Goal: Navigation & Orientation: Understand site structure

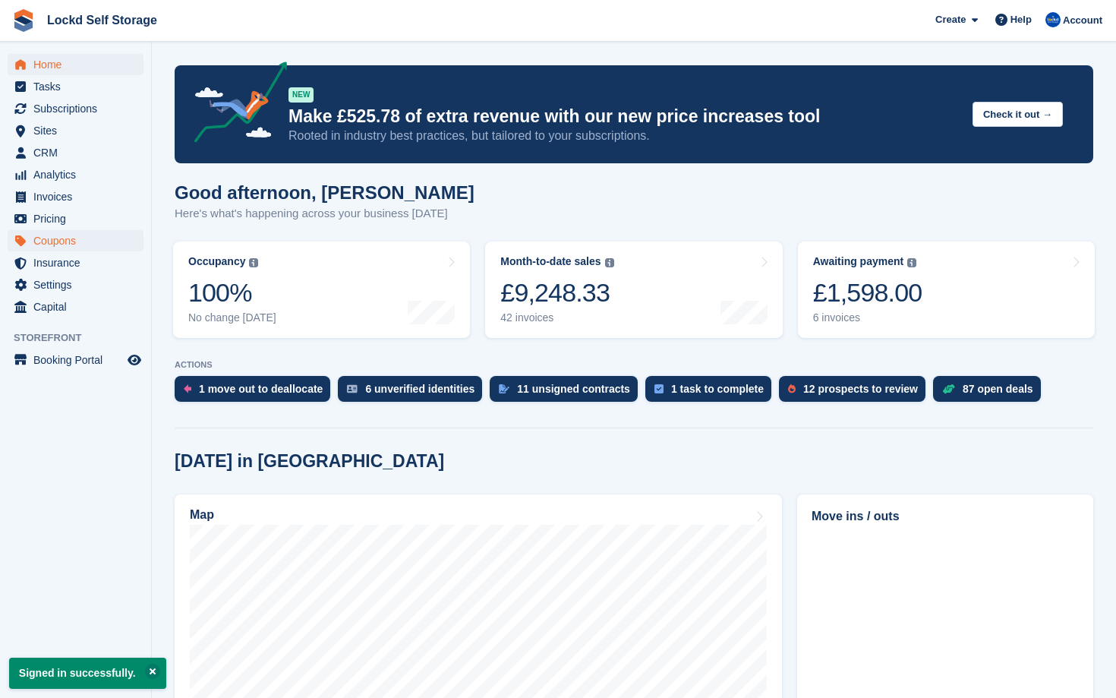
scroll to position [33, 0]
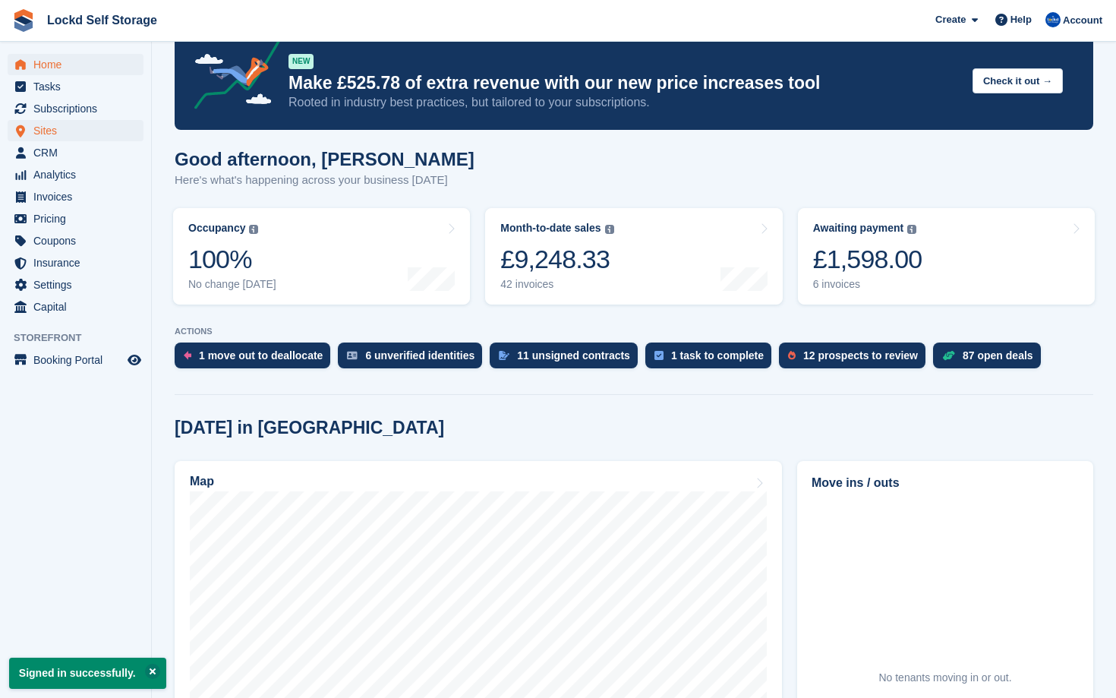
click at [80, 131] on span "Sites" at bounding box center [78, 130] width 91 height 21
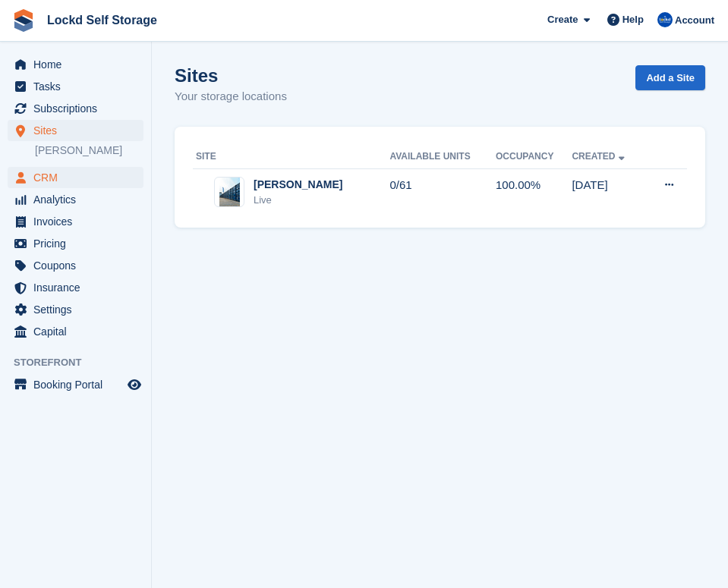
click at [110, 177] on span "CRM" at bounding box center [78, 177] width 91 height 21
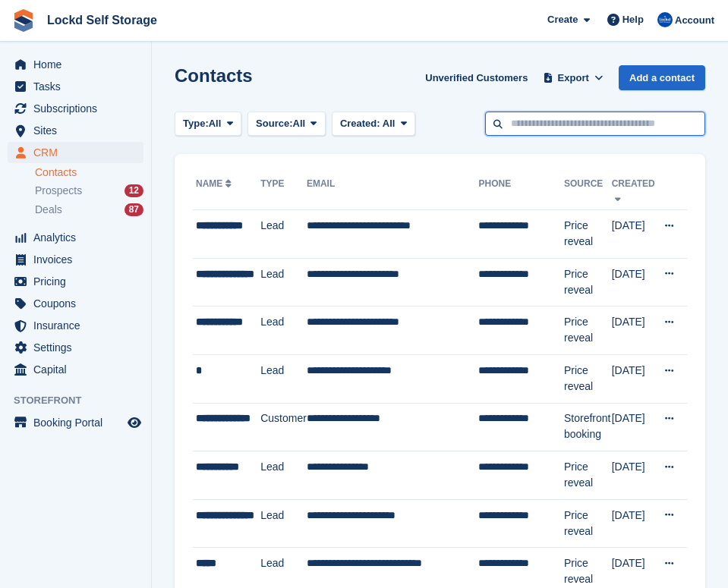
click at [544, 121] on input "text" at bounding box center [595, 124] width 220 height 25
type input "*"
type input "***"
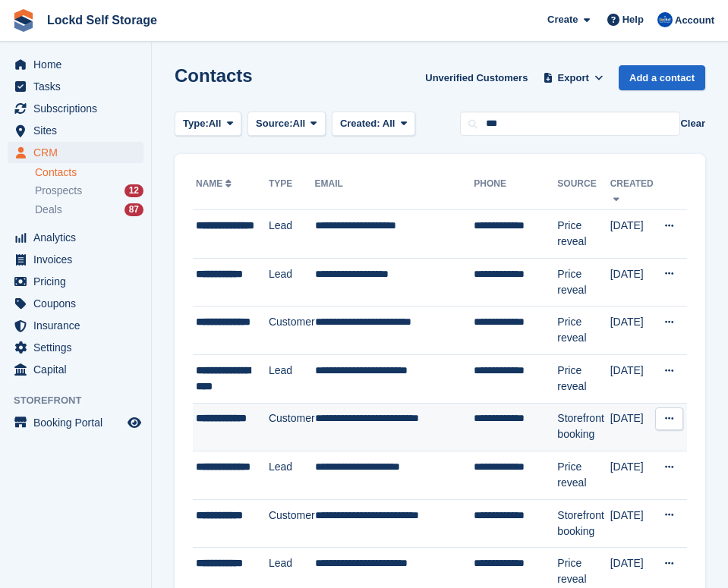
click at [364, 444] on td "**********" at bounding box center [394, 427] width 159 height 49
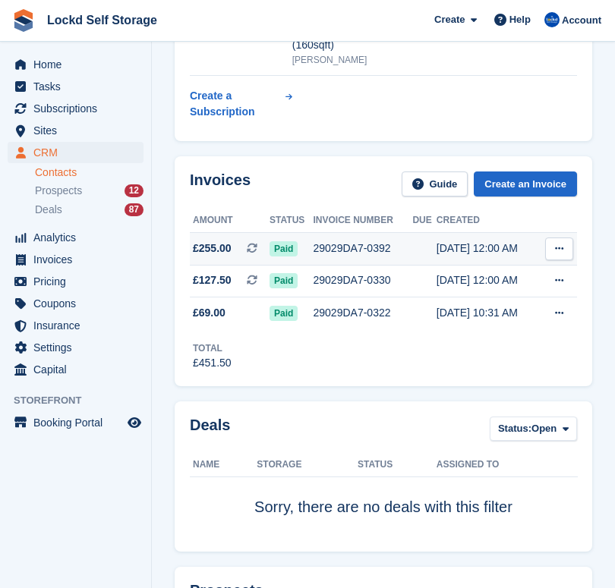
scroll to position [194, 0]
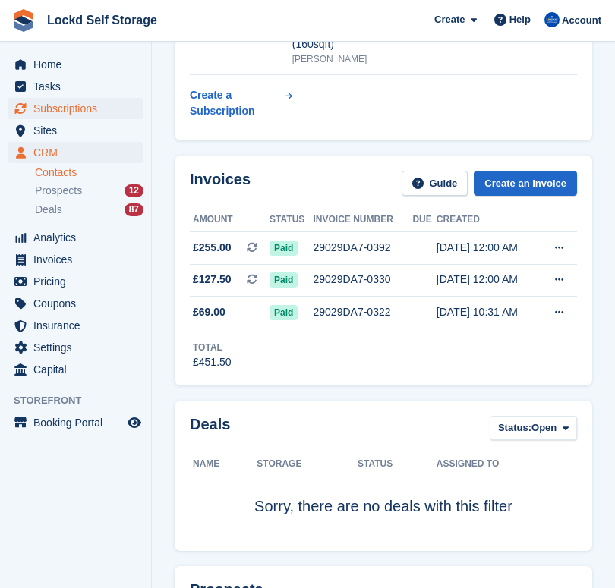
click at [48, 115] on span "Subscriptions" at bounding box center [78, 108] width 91 height 21
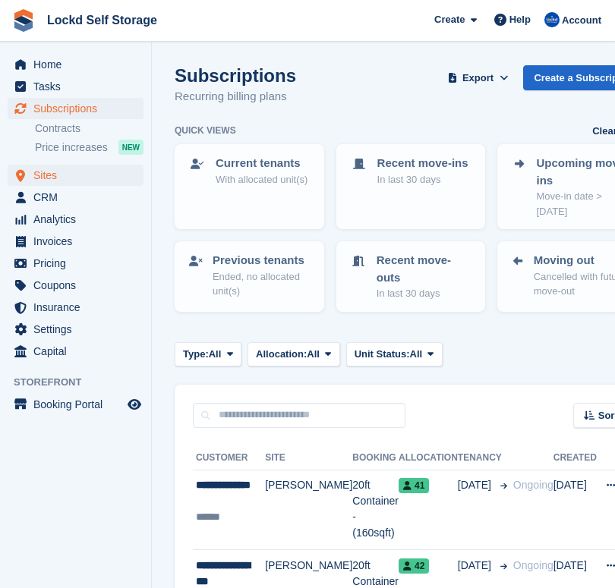
click at [74, 177] on span "Sites" at bounding box center [78, 175] width 91 height 21
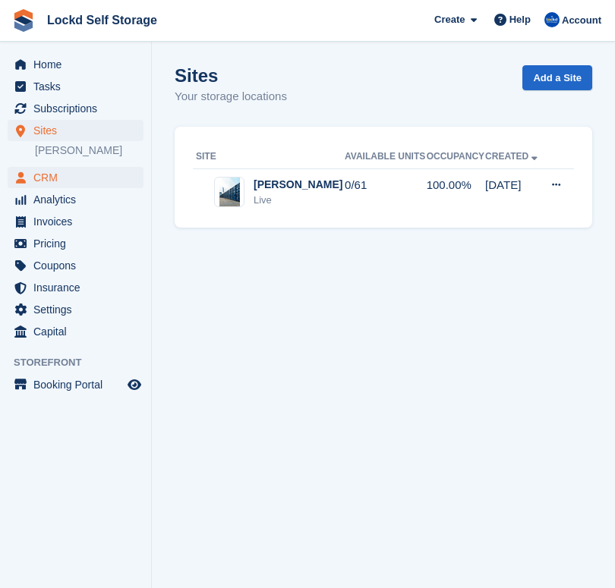
click at [68, 182] on span "CRM" at bounding box center [78, 177] width 91 height 21
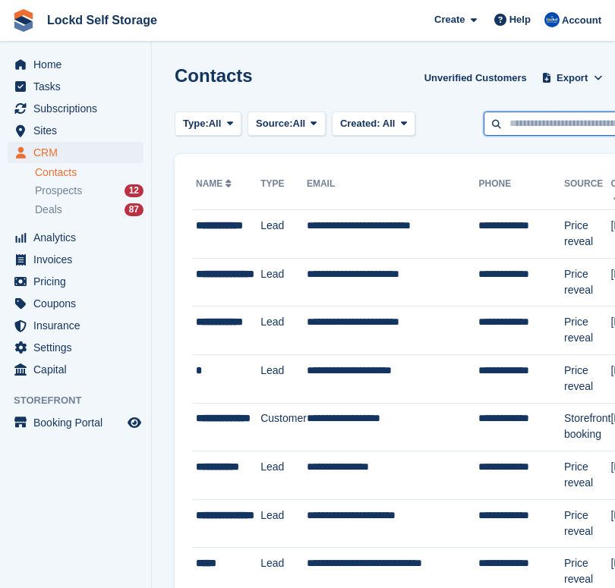
click at [520, 121] on input "text" at bounding box center [594, 124] width 220 height 25
type input "*"
type input "***"
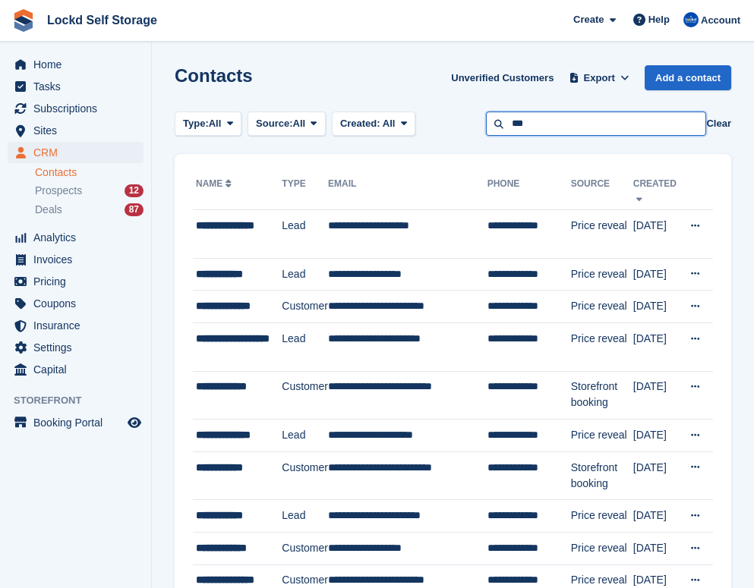
click at [607, 124] on input "***" at bounding box center [596, 124] width 220 height 25
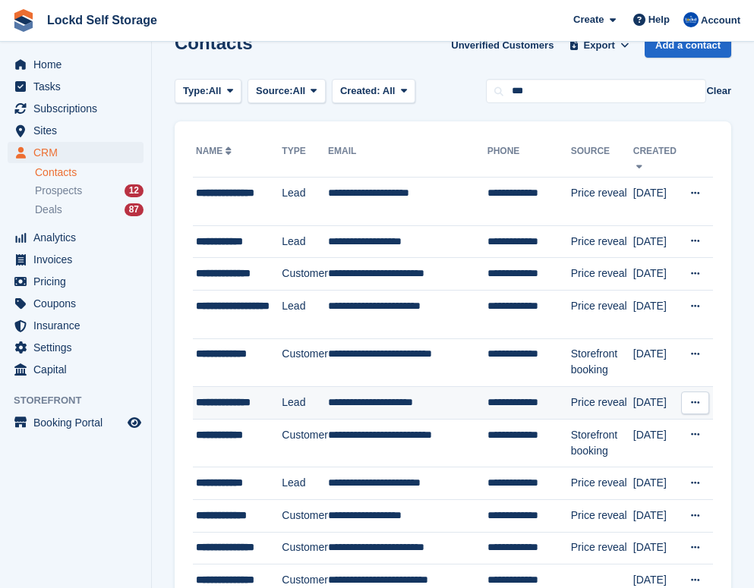
scroll to position [39, 0]
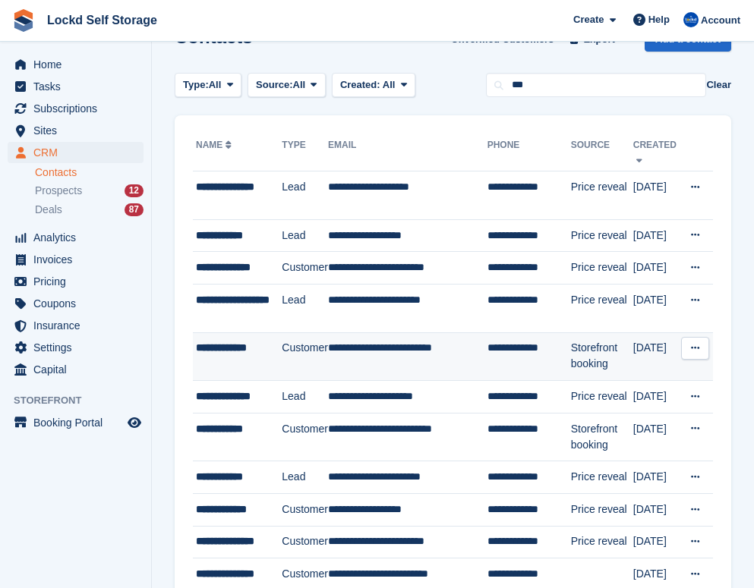
click at [311, 354] on td "Customer" at bounding box center [305, 356] width 46 height 49
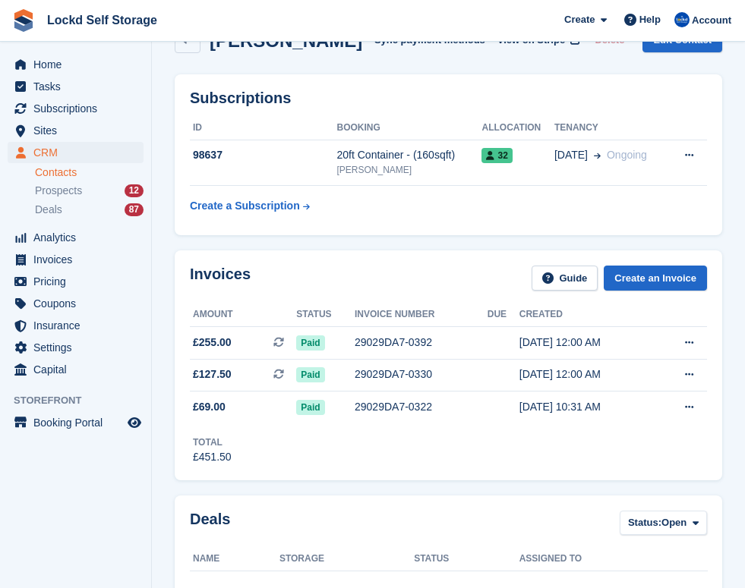
scroll to position [38, 0]
click at [115, 104] on span "Subscriptions" at bounding box center [78, 108] width 91 height 21
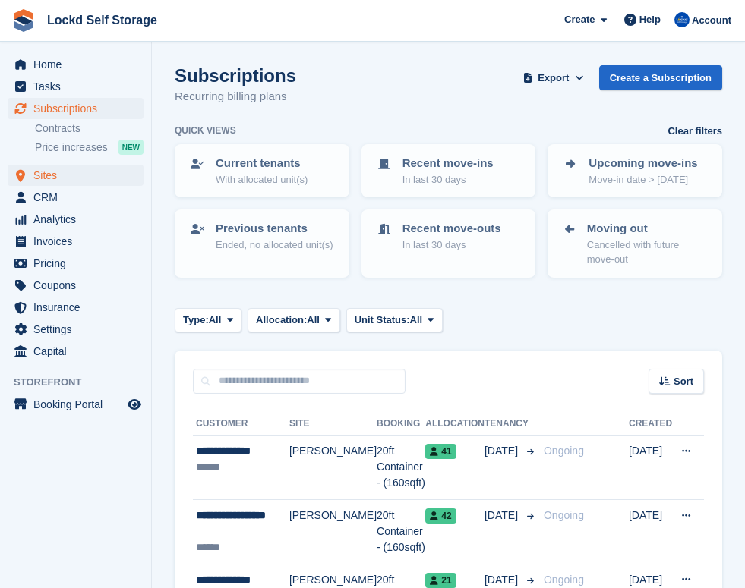
click at [76, 181] on span "Sites" at bounding box center [78, 175] width 91 height 21
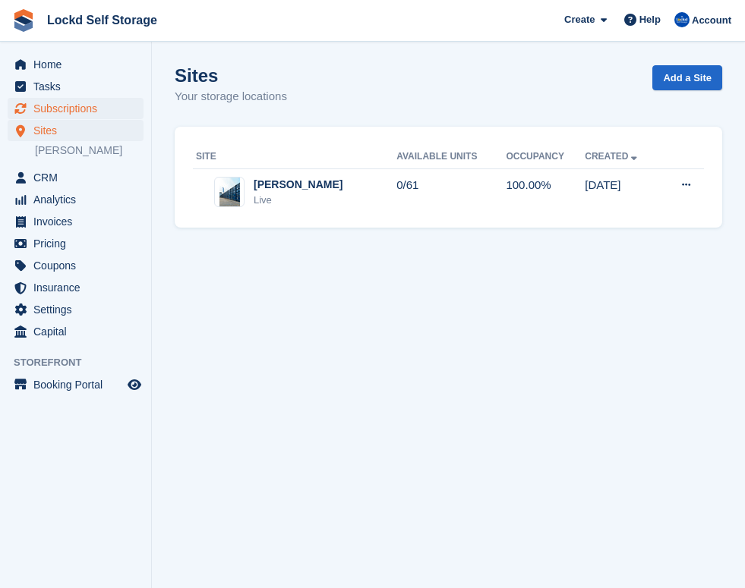
click at [84, 112] on span "Subscriptions" at bounding box center [78, 108] width 91 height 21
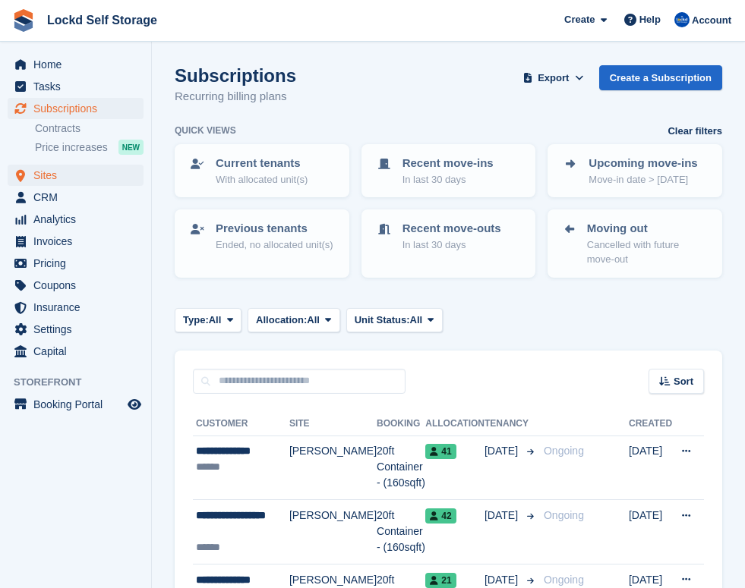
click at [80, 173] on span "Sites" at bounding box center [78, 175] width 91 height 21
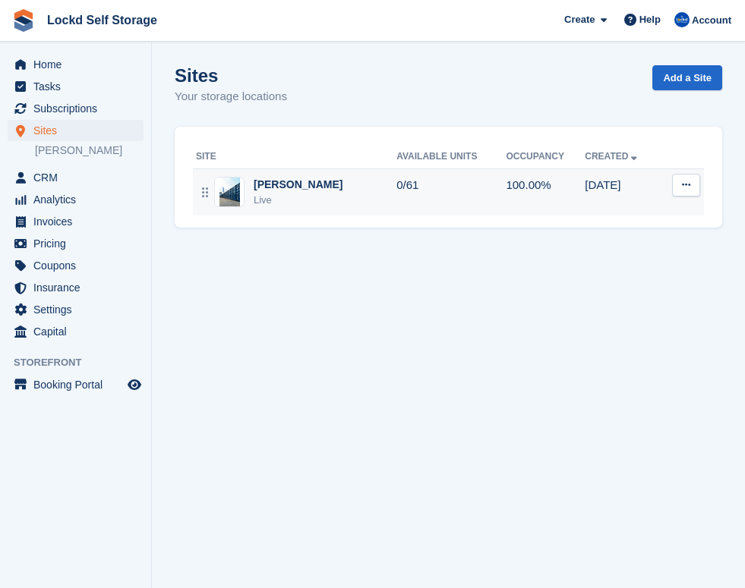
click at [328, 175] on td "Horley Live" at bounding box center [294, 192] width 203 height 47
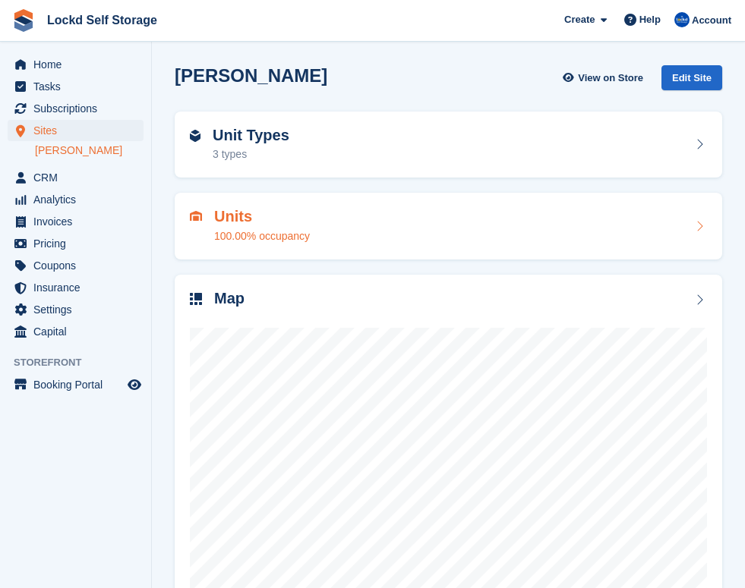
click at [294, 233] on div "100.00% occupancy" at bounding box center [262, 236] width 96 height 16
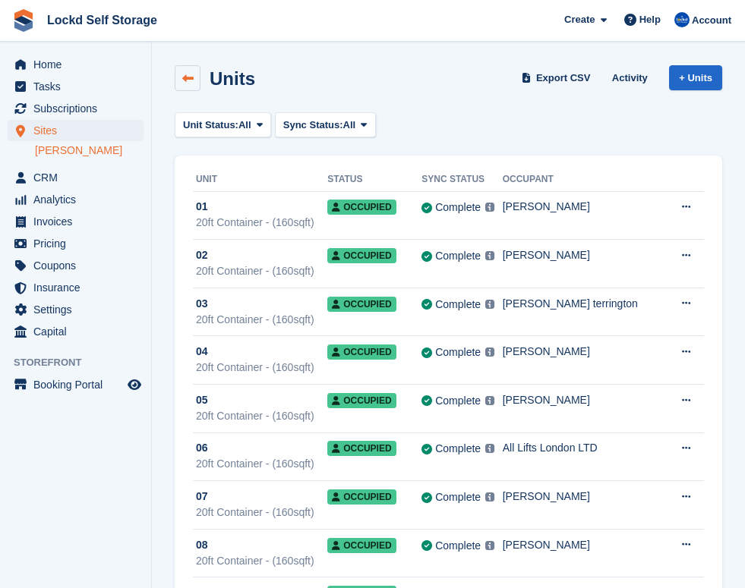
click at [191, 82] on icon at bounding box center [187, 78] width 11 height 11
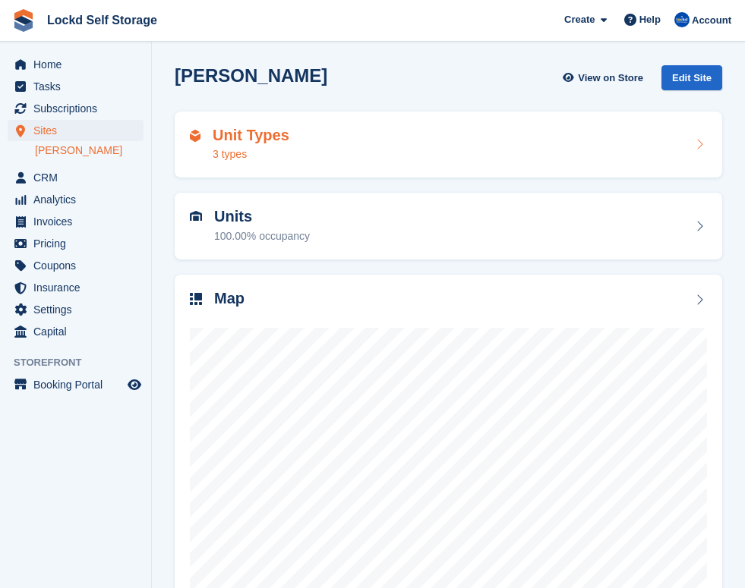
click at [355, 139] on div "Unit Types 3 types" at bounding box center [448, 145] width 517 height 36
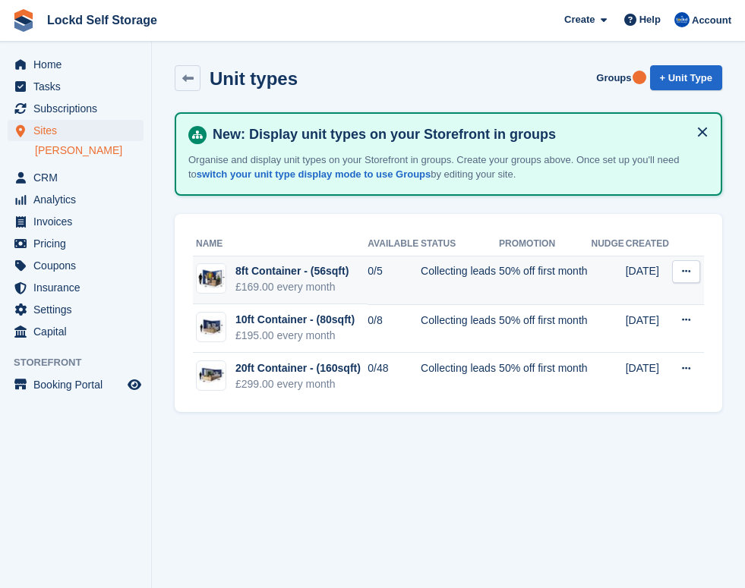
click at [310, 289] on div "£169.00 every month" at bounding box center [291, 287] width 113 height 16
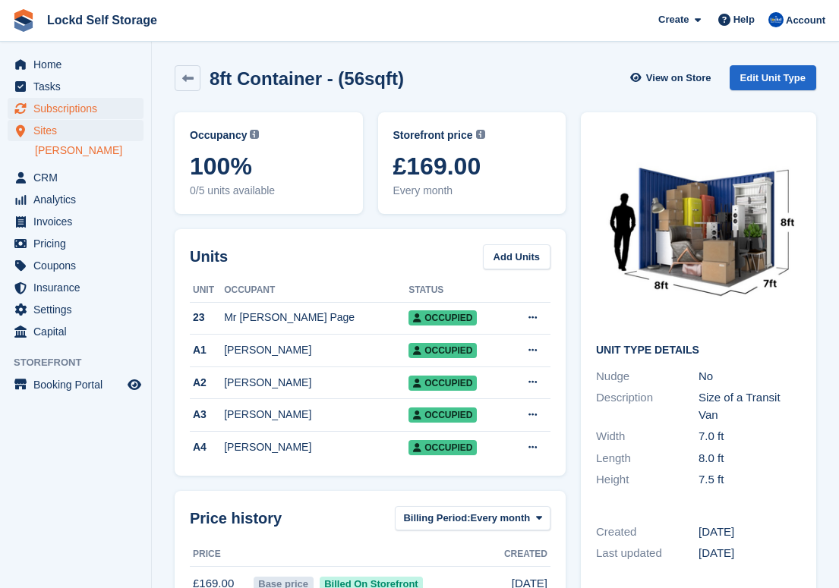
click at [86, 107] on span "Subscriptions" at bounding box center [78, 108] width 91 height 21
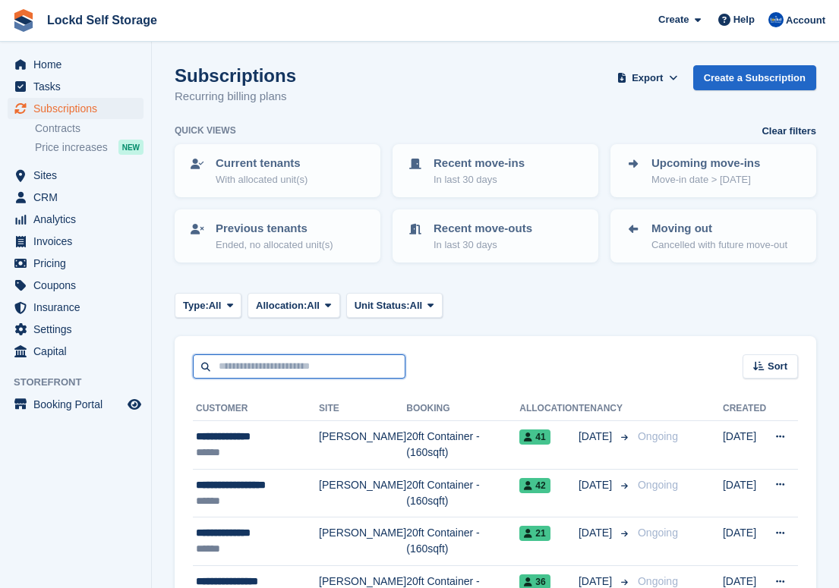
click at [388, 364] on input "text" at bounding box center [299, 366] width 213 height 25
type input "***"
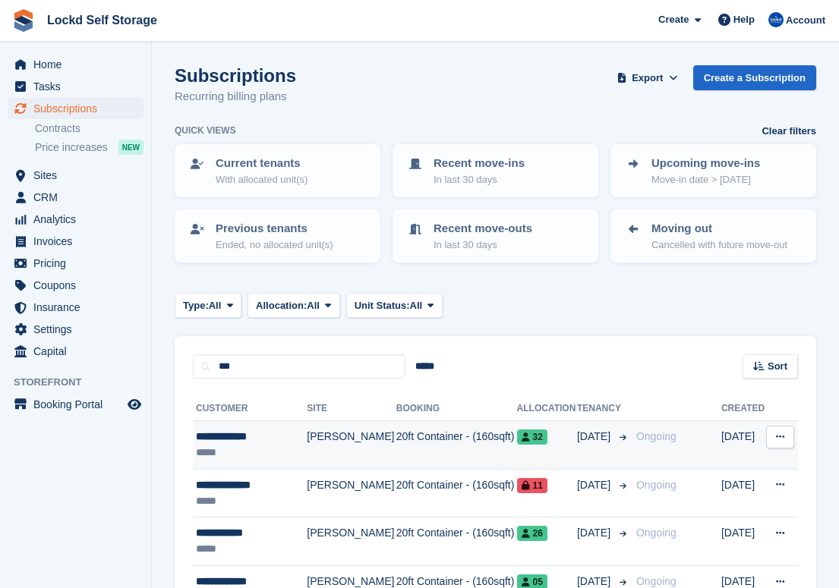
click at [336, 428] on td "[PERSON_NAME]" at bounding box center [351, 445] width 89 height 49
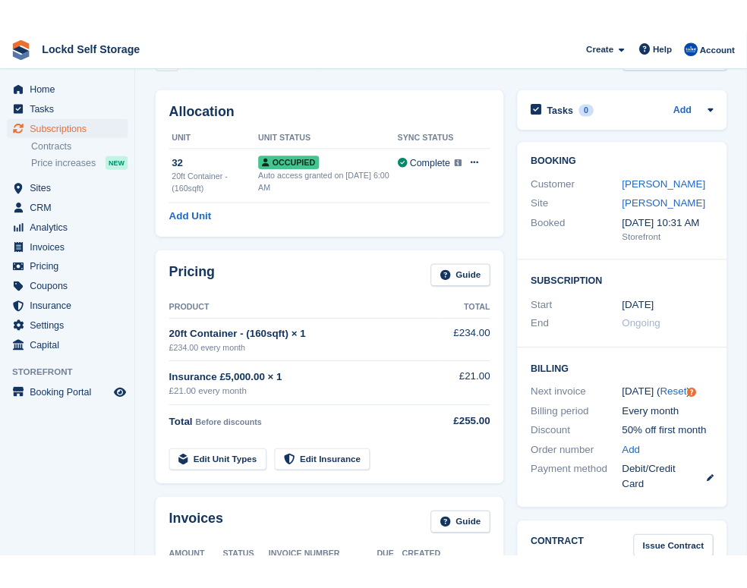
scroll to position [65, 0]
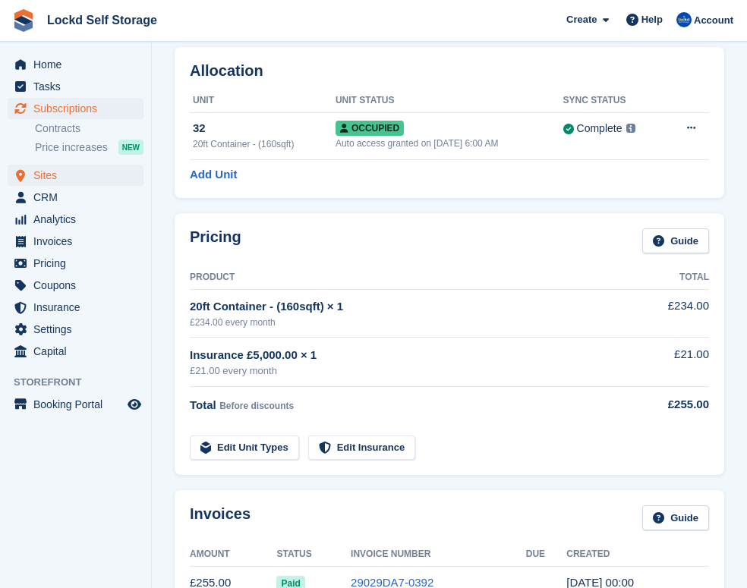
click at [86, 178] on span "Sites" at bounding box center [78, 175] width 91 height 21
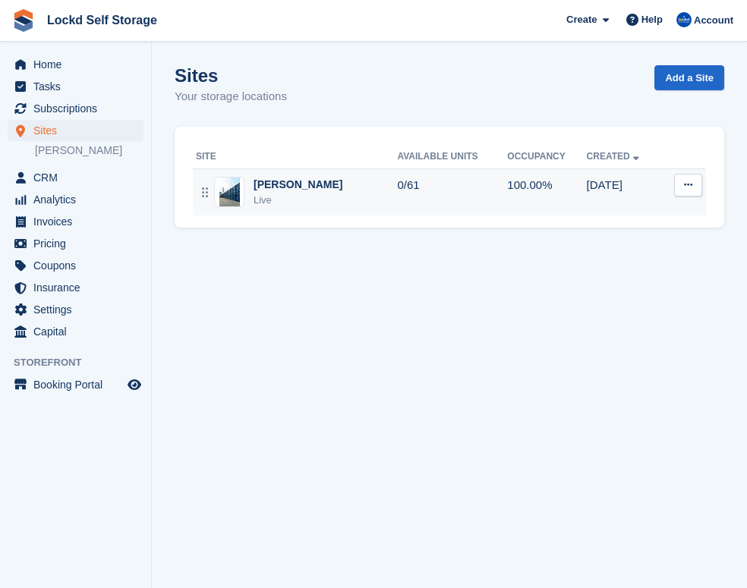
click at [317, 198] on div "Horley Live" at bounding box center [296, 192] width 201 height 31
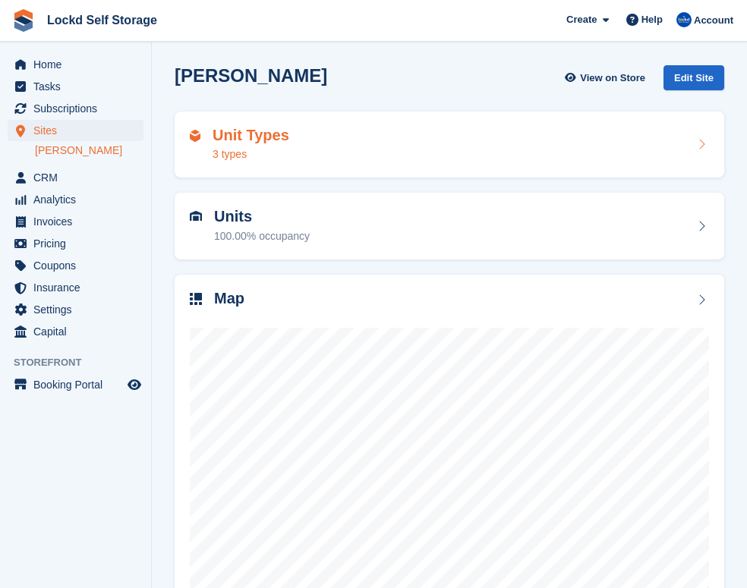
click at [281, 144] on div "Unit Types 3 types" at bounding box center [251, 145] width 77 height 36
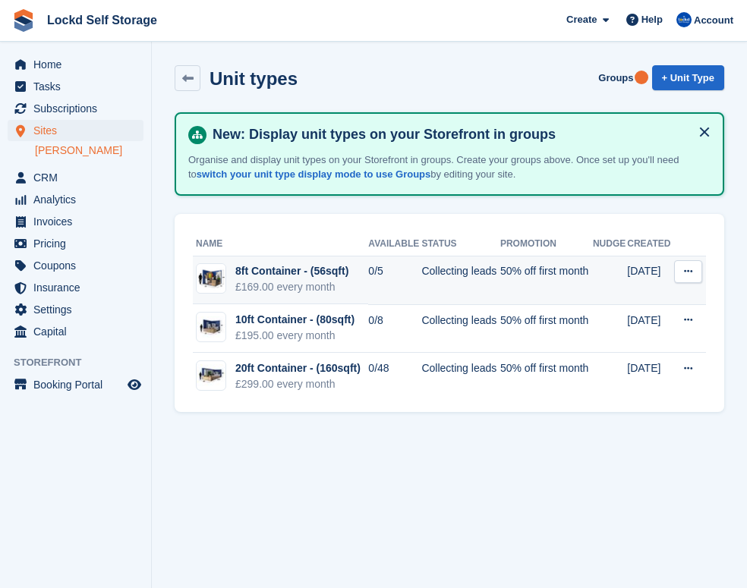
click at [314, 267] on div "8ft Container - (56sqft)" at bounding box center [291, 271] width 113 height 16
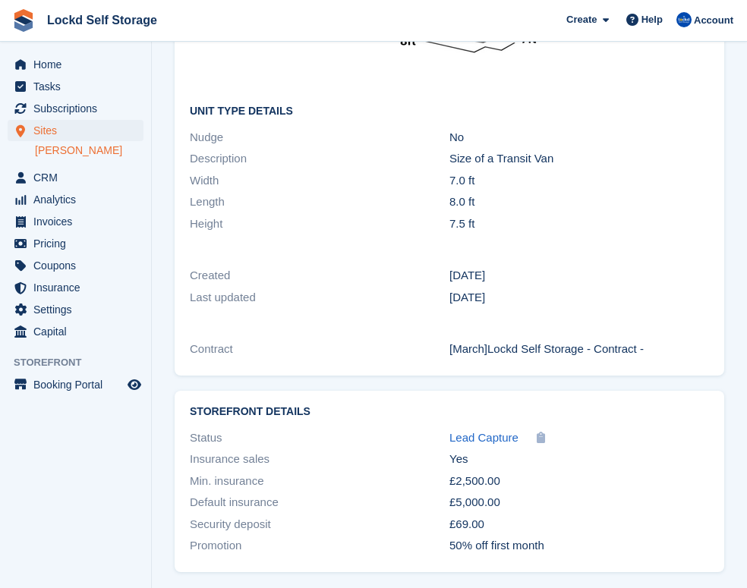
scroll to position [1067, 0]
click at [52, 287] on span "Insurance" at bounding box center [78, 287] width 91 height 21
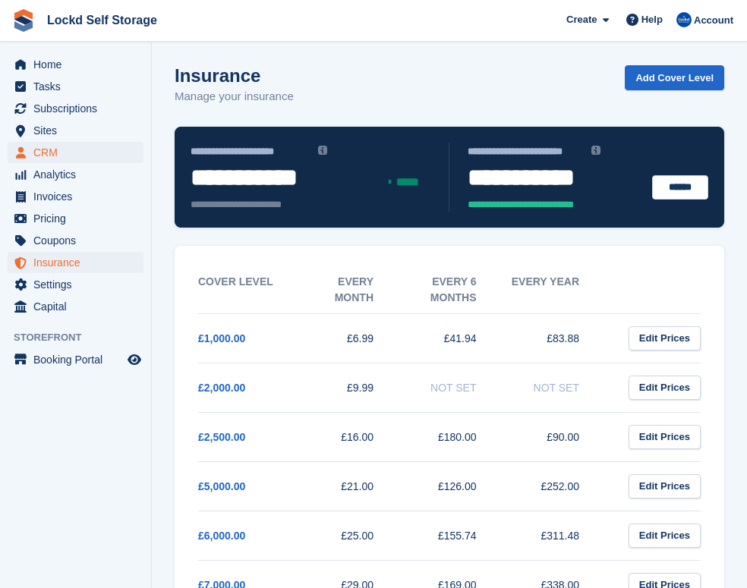
click at [75, 158] on span "CRM" at bounding box center [78, 152] width 91 height 21
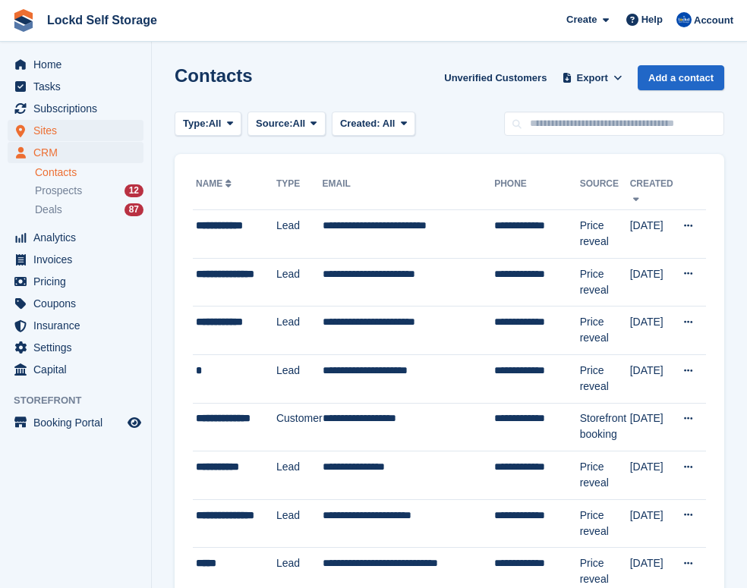
click at [77, 130] on span "Sites" at bounding box center [78, 130] width 91 height 21
